Goal: Communication & Community: Answer question/provide support

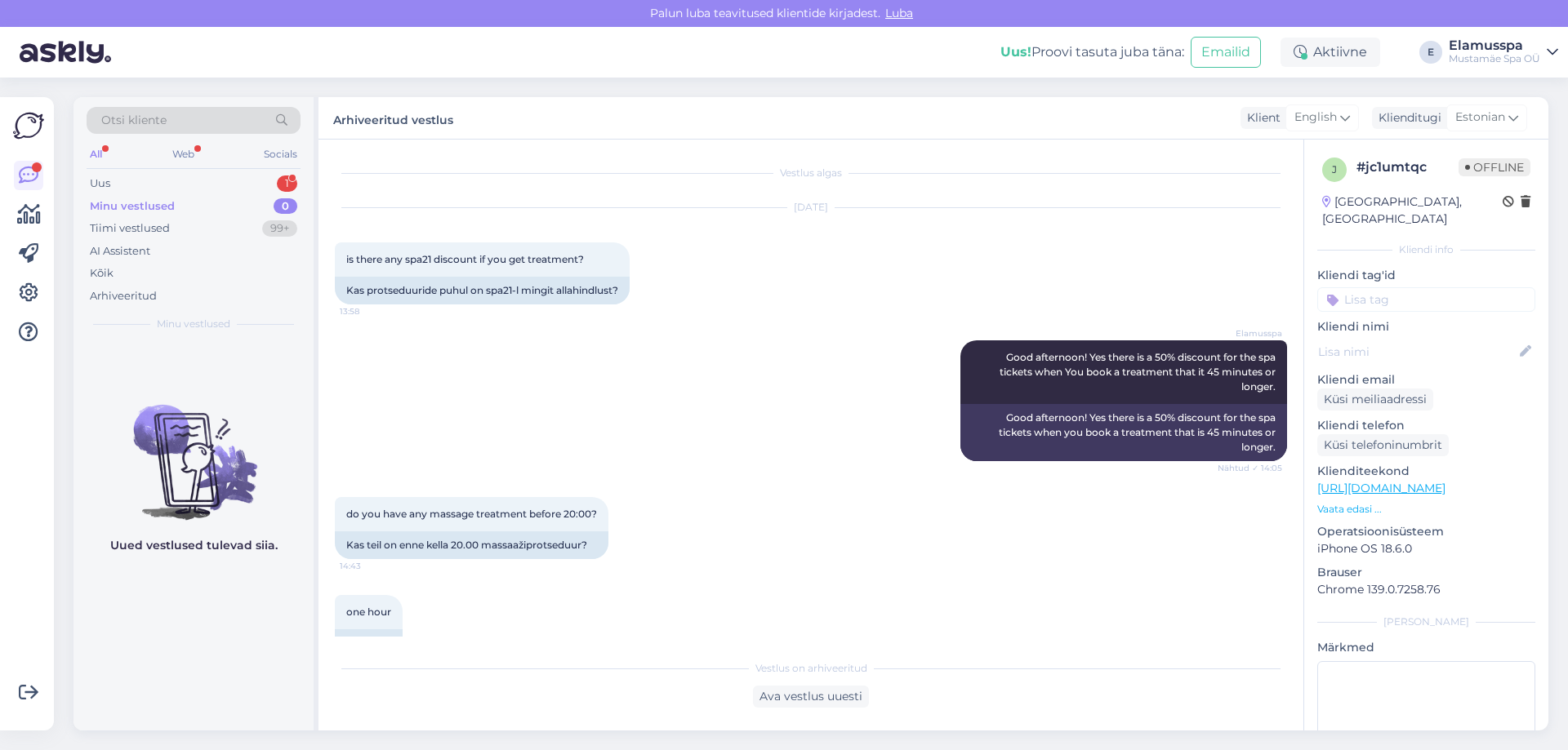
scroll to position [1835, 0]
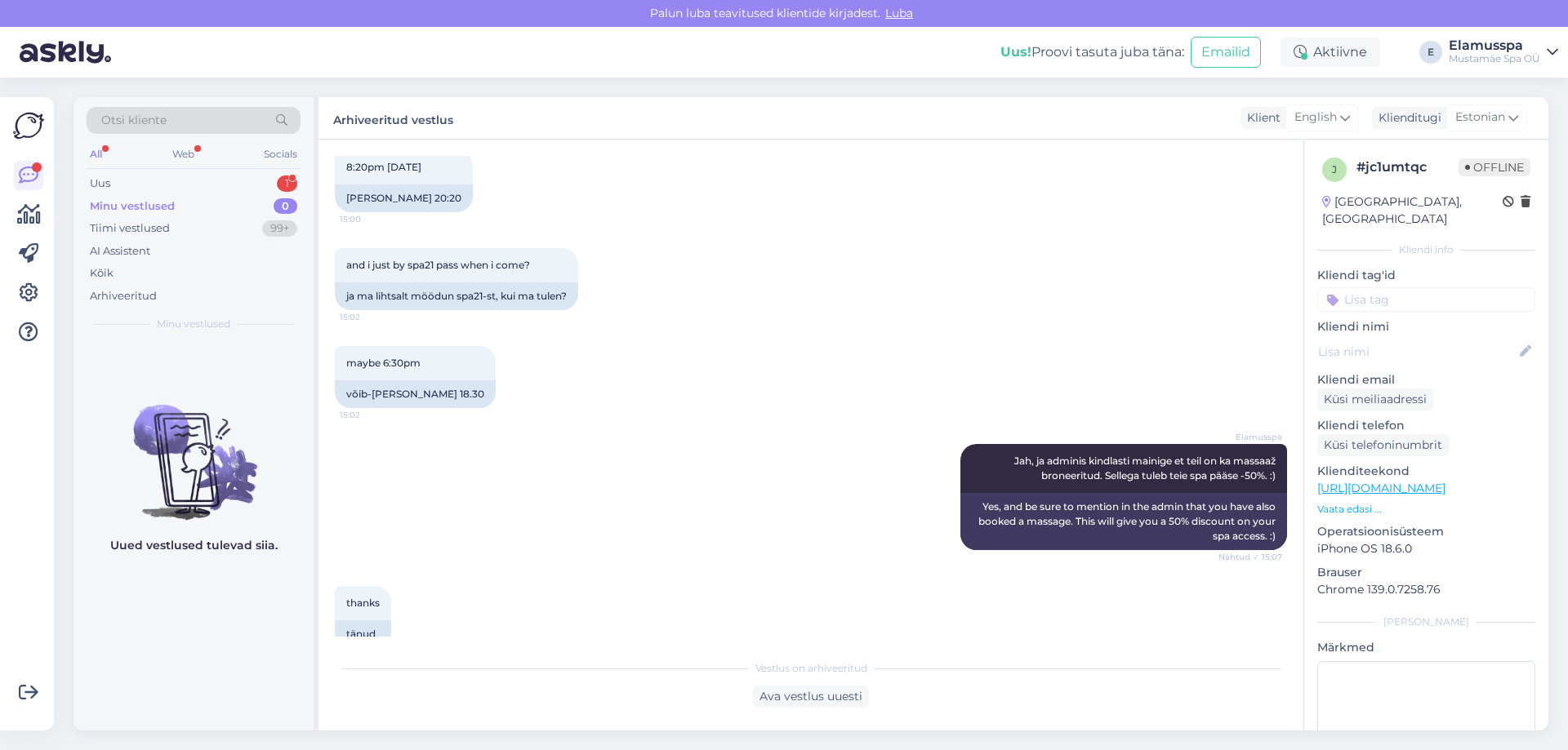
click at [179, 170] on div "Otsi kliente All Web Socials Uus 1 Minu vestlused 0 Tiimi vestlused 99+ AI Assi…" at bounding box center [194, 219] width 240 height 244
drag, startPoint x: 177, startPoint y: 185, endPoint x: 187, endPoint y: 249, distance: 64.8
click at [177, 185] on div "Uus 1" at bounding box center [194, 184] width 214 height 23
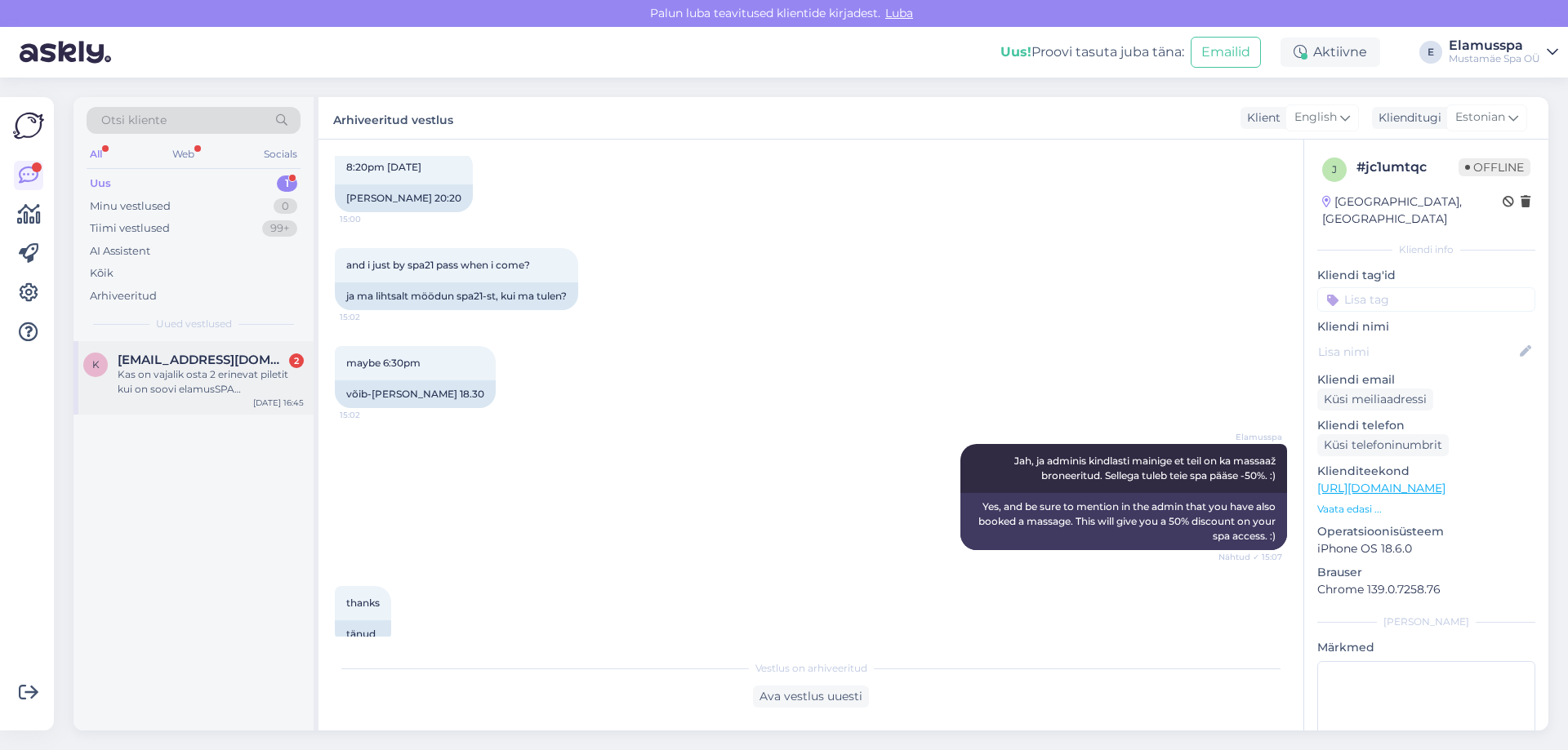
click at [190, 381] on div "Kas on vajalik osta 2 erinevat piletit kui on soovi elamusSPA [PERSON_NAME] 21+…" at bounding box center [211, 382] width 186 height 29
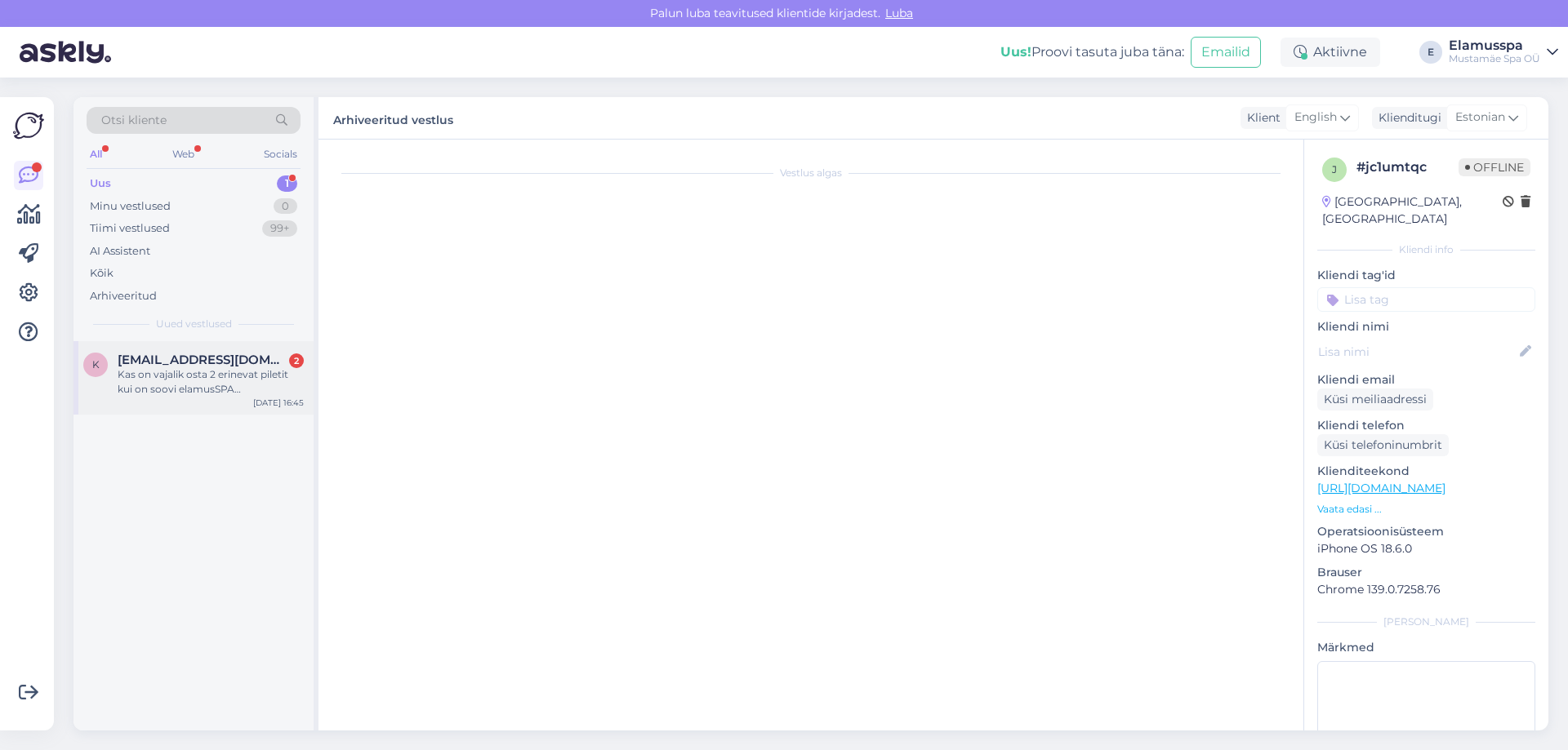
scroll to position [0, 0]
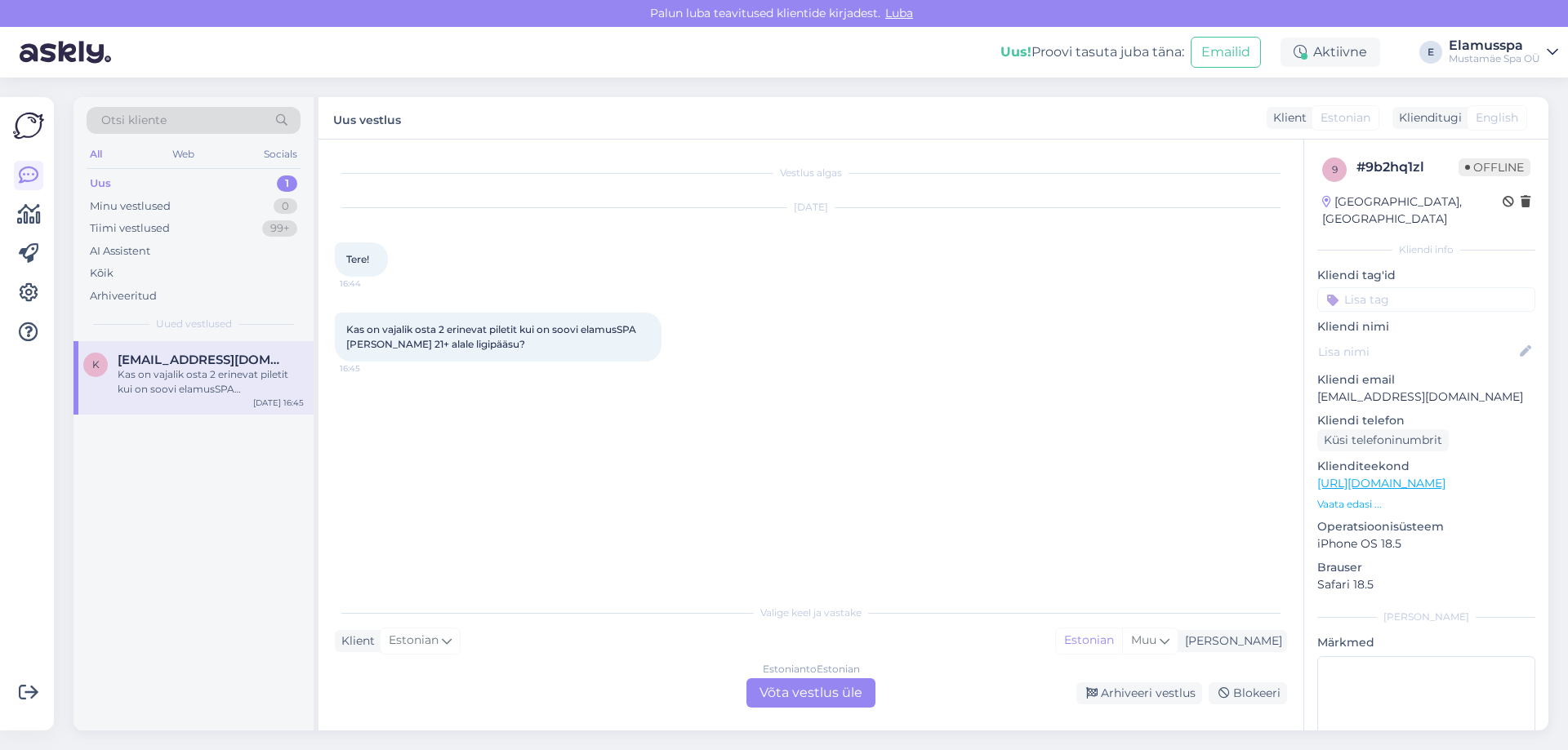
click at [776, 690] on div "Estonian to Estonian Võta vestlus üle" at bounding box center [811, 693] width 129 height 29
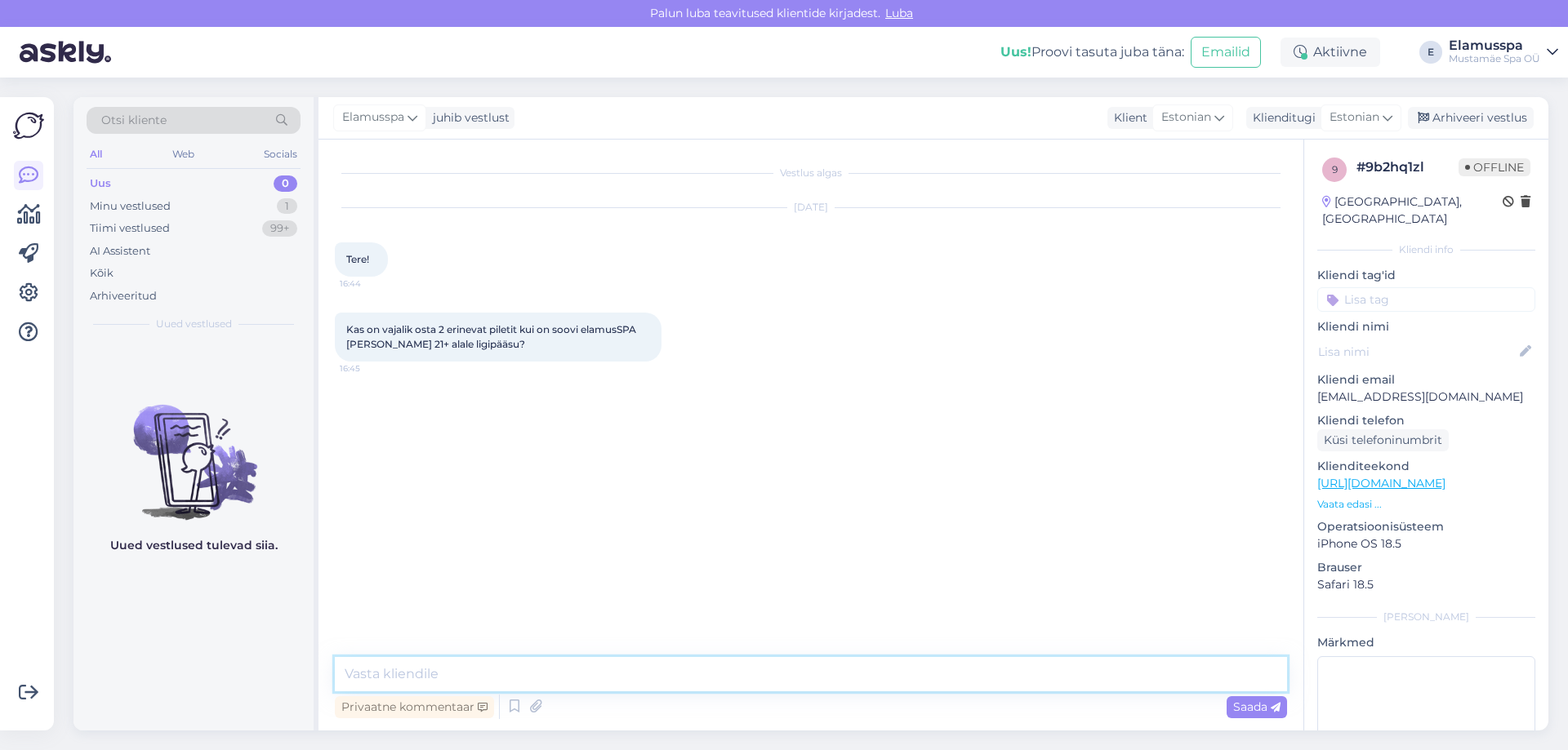
click at [755, 661] on textarea at bounding box center [811, 674] width 952 height 34
type textarea "Tere! Spa21+ pääse sisaldab ka Elamus Spa osa, et ei [PERSON_NAME] [PERSON_NAME…"
click at [1284, 708] on div "Saada" at bounding box center [1257, 707] width 60 height 22
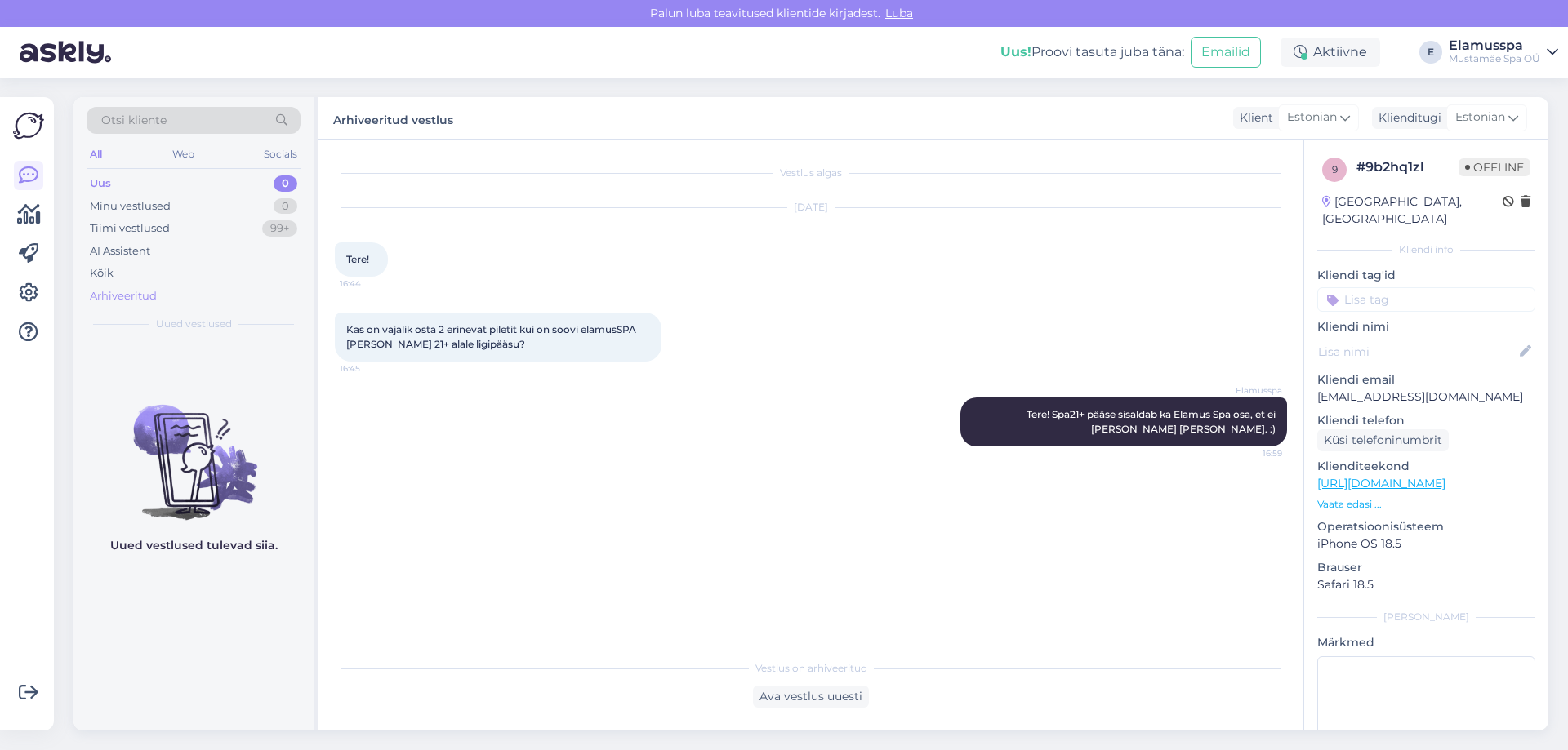
click at [126, 305] on div "Arhiveeritud" at bounding box center [194, 297] width 214 height 23
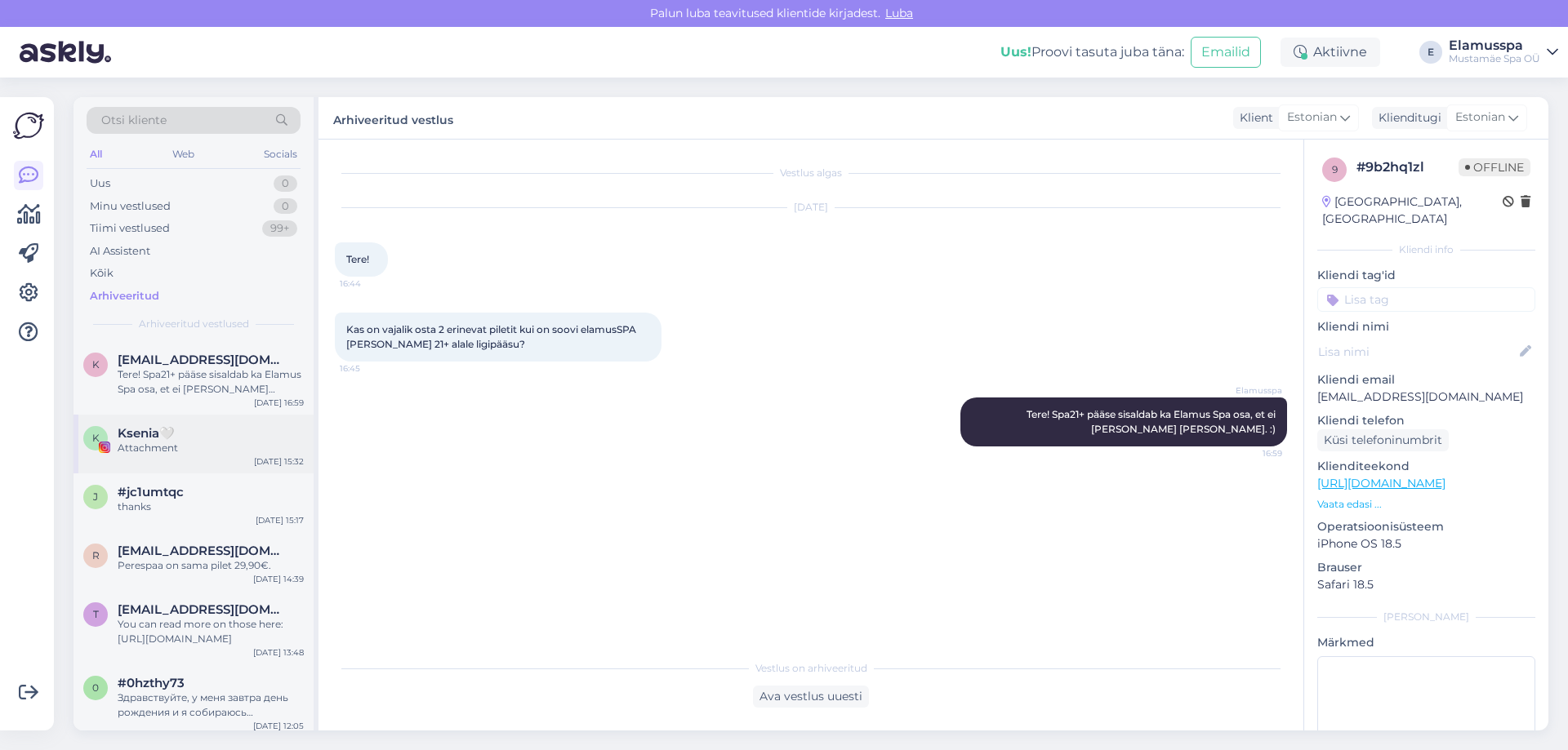
click at [195, 435] on div "Ksenia🤍" at bounding box center [211, 433] width 186 height 15
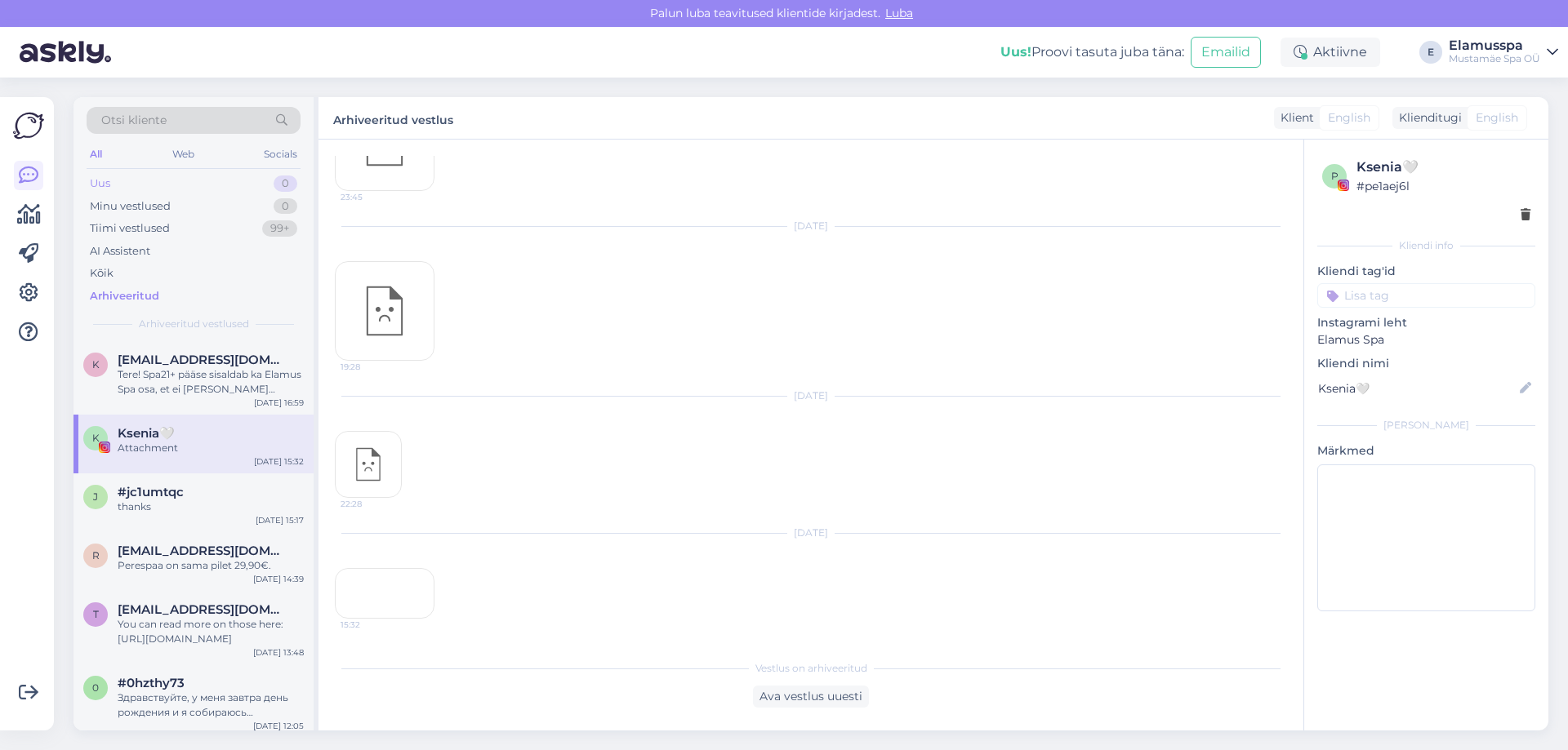
scroll to position [2429, 0]
click at [235, 177] on div "Uus 0" at bounding box center [194, 184] width 214 height 23
